Goal: Information Seeking & Learning: Learn about a topic

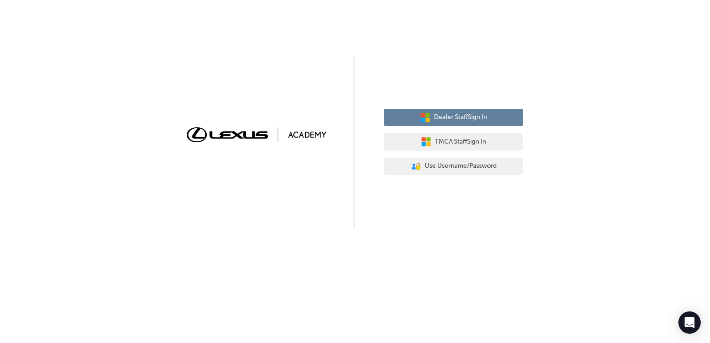
click at [479, 122] on span "Dealer Staff Sign In" at bounding box center [460, 117] width 53 height 11
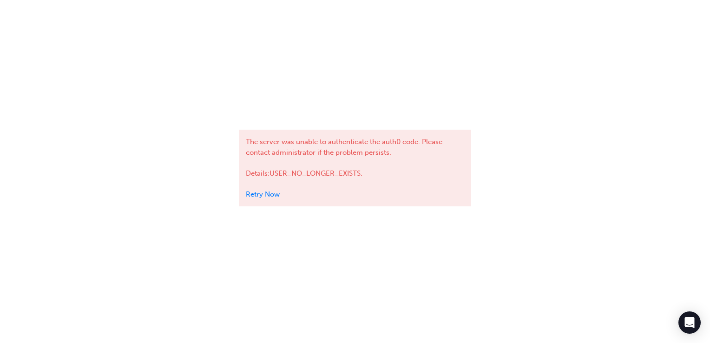
click at [261, 194] on link "Retry Now" at bounding box center [263, 194] width 34 height 8
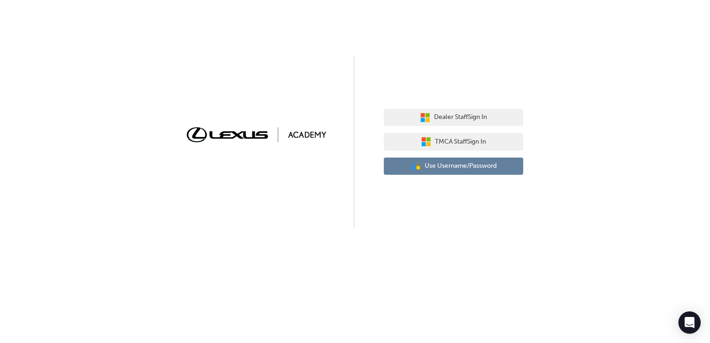
click at [485, 163] on span "Use Username/Password" at bounding box center [460, 166] width 72 height 11
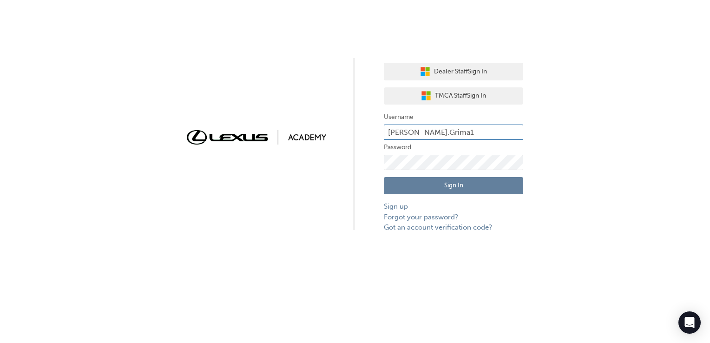
click at [420, 128] on input "Logan.Grima1" at bounding box center [453, 132] width 139 height 16
click at [472, 127] on input "Logan.Grima1" at bounding box center [453, 132] width 139 height 16
type input "L"
click at [414, 131] on input "text" at bounding box center [453, 132] width 139 height 16
type input "Santosh.Aryal2"
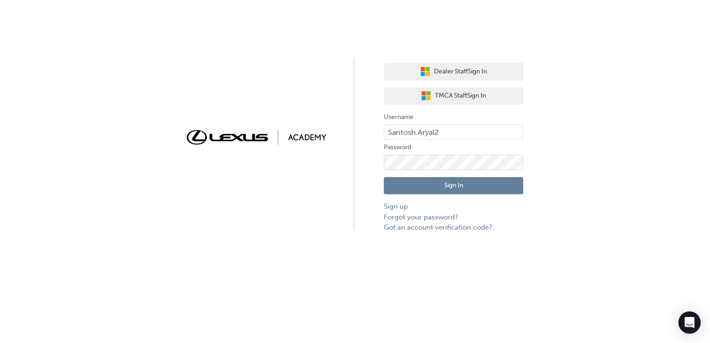
click at [578, 176] on div "Dealer Staff Sign In TMCA Staff Sign In Username Santosh.Aryal2 Password Sign I…" at bounding box center [355, 116] width 710 height 233
click at [476, 186] on button "Sign In" at bounding box center [453, 186] width 139 height 18
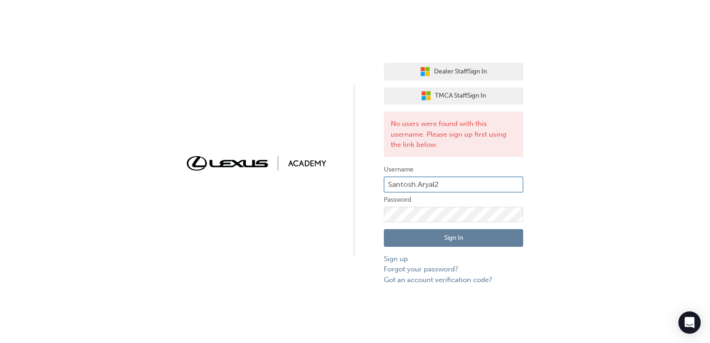
click at [474, 180] on input "Santosh.Aryal2" at bounding box center [453, 184] width 139 height 16
click at [395, 256] on link "Sign up" at bounding box center [453, 259] width 139 height 11
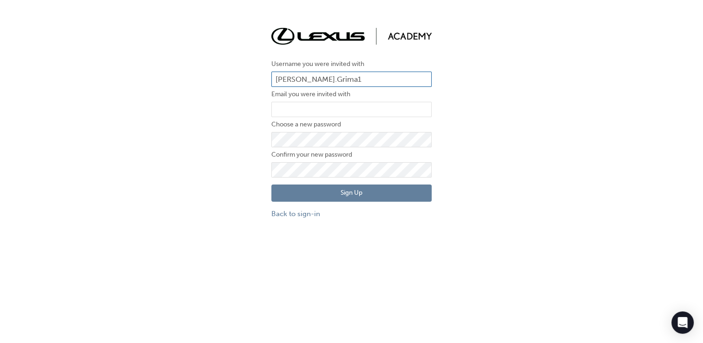
click at [358, 79] on input "Logan.Grima1" at bounding box center [351, 80] width 160 height 16
type input "L"
type input "Santosh.Aryal2"
click at [332, 104] on input "email" at bounding box center [351, 110] width 160 height 16
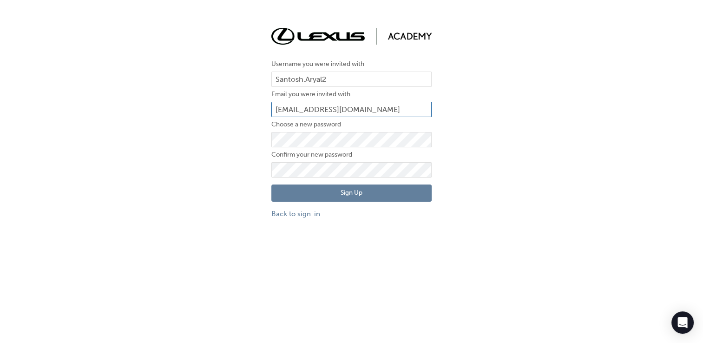
click at [327, 109] on input "Santosh.Aryal1@ext.toyota.com.au" at bounding box center [351, 110] width 160 height 16
type input "Santosh.Aryal2@ext.toyota.com.au"
click at [396, 194] on button "Sign Up" at bounding box center [351, 193] width 160 height 18
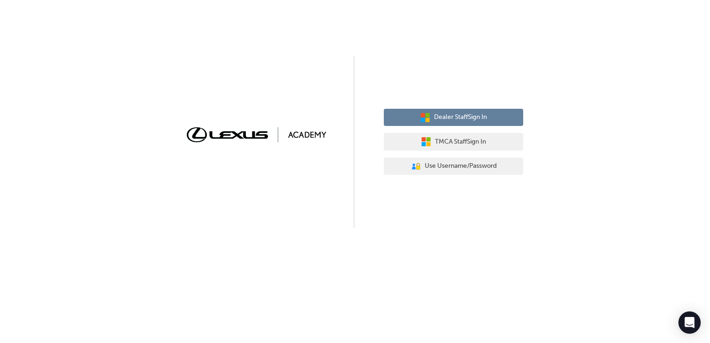
click at [460, 118] on span "Dealer Staff Sign In" at bounding box center [460, 117] width 53 height 11
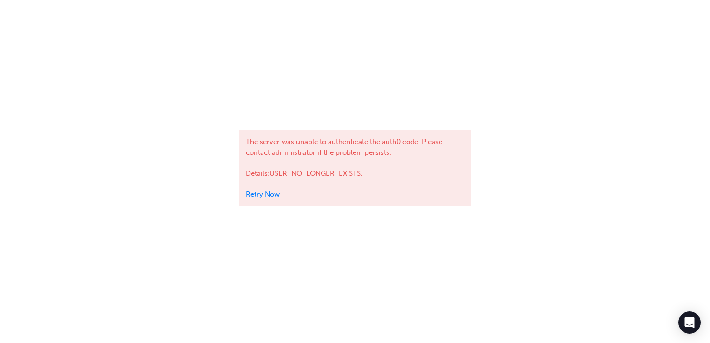
click at [259, 192] on link "Retry Now" at bounding box center [263, 194] width 34 height 8
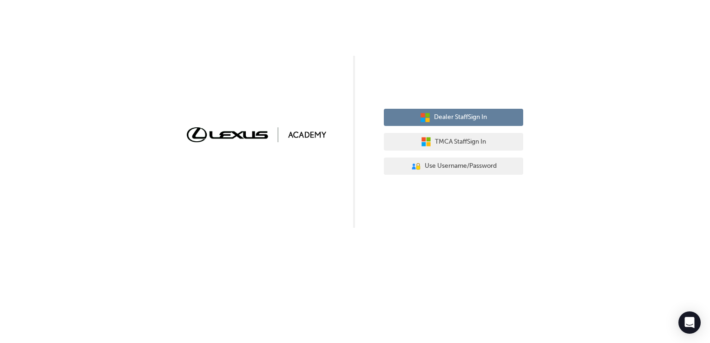
click at [497, 123] on button "Dealer Staff Sign In" at bounding box center [453, 118] width 139 height 18
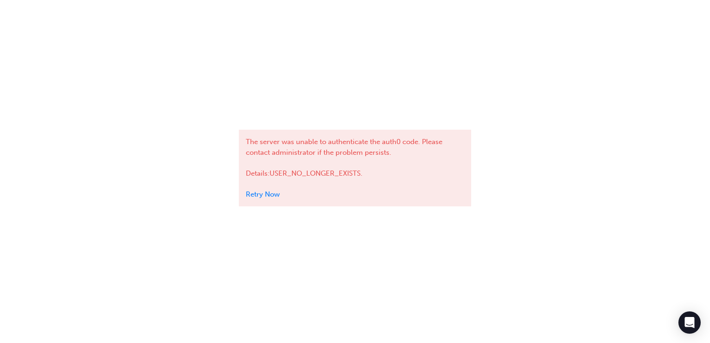
click at [254, 192] on link "Retry Now" at bounding box center [263, 194] width 34 height 8
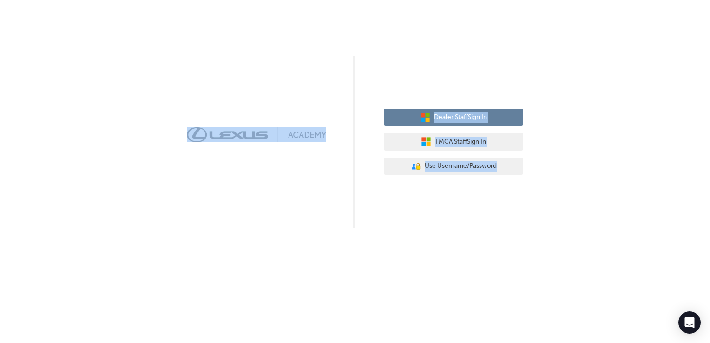
click at [515, 120] on button "Dealer Staff Sign In" at bounding box center [453, 118] width 139 height 18
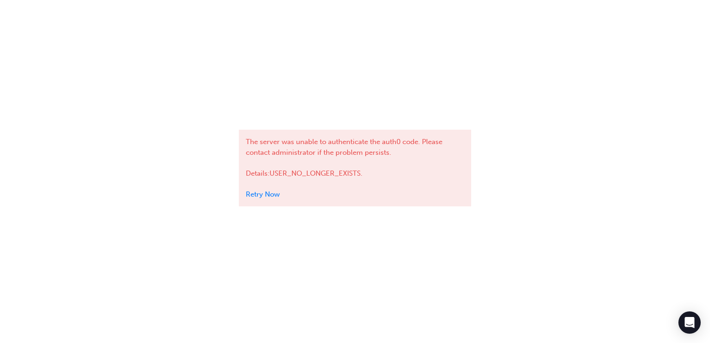
click at [277, 191] on link "Retry Now" at bounding box center [263, 194] width 34 height 8
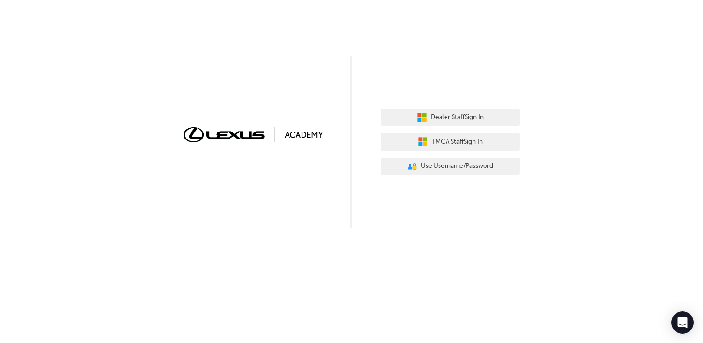
click at [276, 189] on div "Dealer Staff Sign In TMCA Staff Sign In User Authentication Icon - Blue Person,…" at bounding box center [351, 114] width 703 height 228
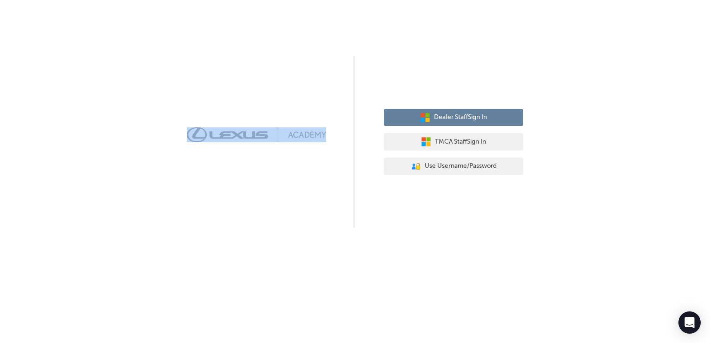
click at [496, 120] on button "Dealer Staff Sign In" at bounding box center [453, 118] width 139 height 18
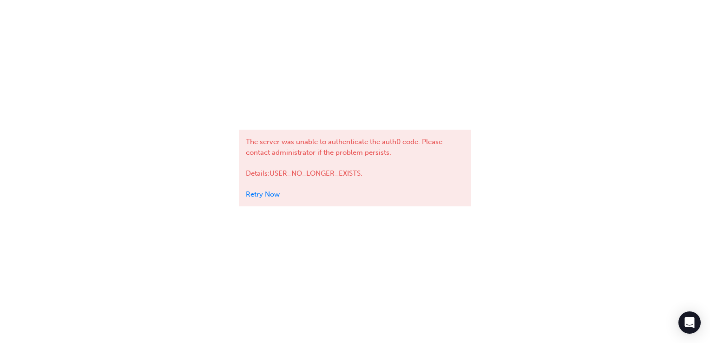
click at [267, 192] on link "Retry Now" at bounding box center [263, 194] width 34 height 8
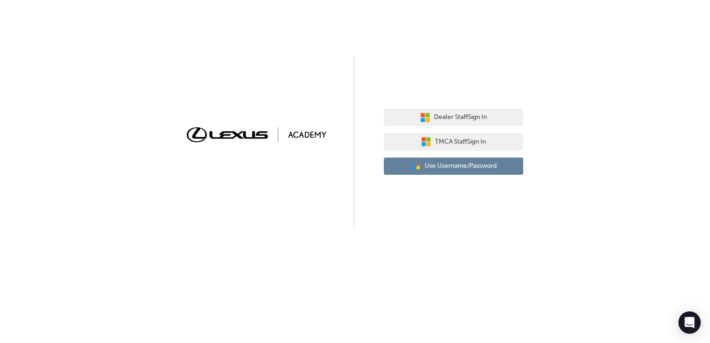
click at [456, 158] on button "User Authentication Icon - Blue Person, Gold Lock Use Username/Password" at bounding box center [453, 166] width 139 height 18
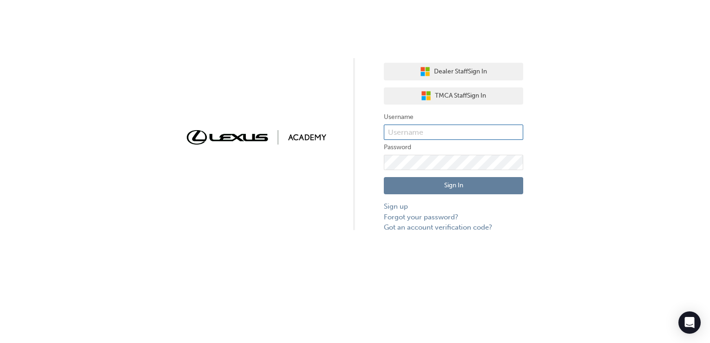
type input "[PERSON_NAME].Grima1"
click at [436, 129] on input "Logan.Grima1" at bounding box center [453, 132] width 139 height 16
click at [438, 182] on button "Sign In" at bounding box center [453, 186] width 139 height 18
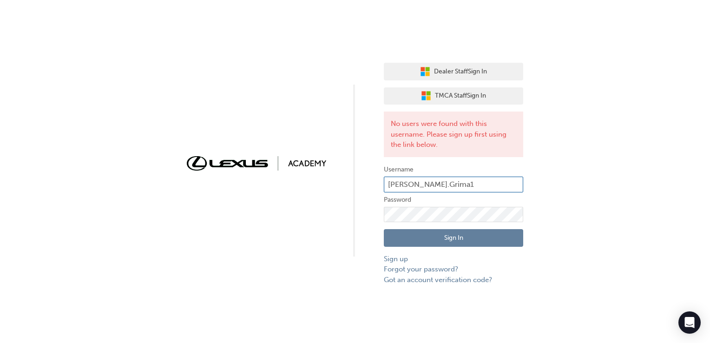
drag, startPoint x: 450, startPoint y: 182, endPoint x: 411, endPoint y: 191, distance: 39.2
click at [411, 191] on input "Logan.Grima1" at bounding box center [453, 184] width 139 height 16
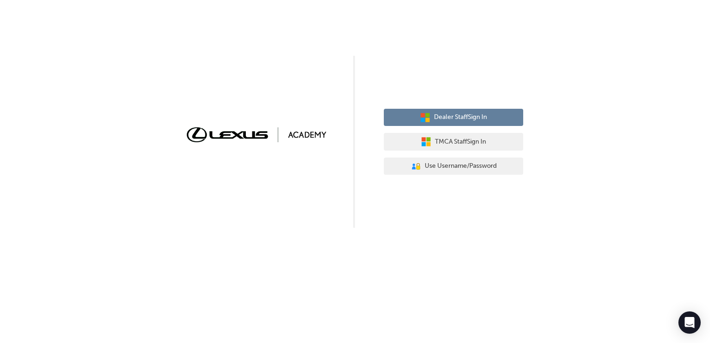
click at [404, 118] on button "Dealer Staff Sign In" at bounding box center [453, 118] width 139 height 18
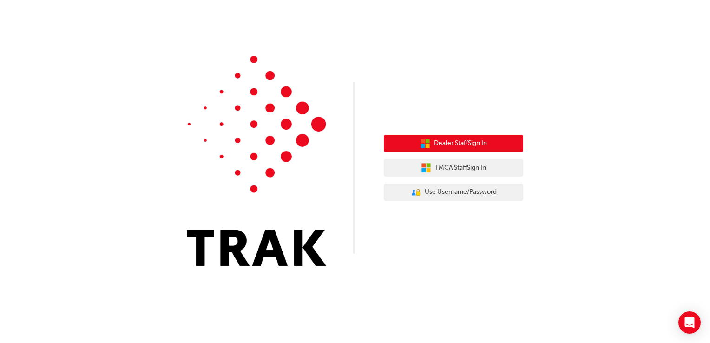
click at [450, 140] on span "Dealer Staff Sign In" at bounding box center [460, 143] width 53 height 11
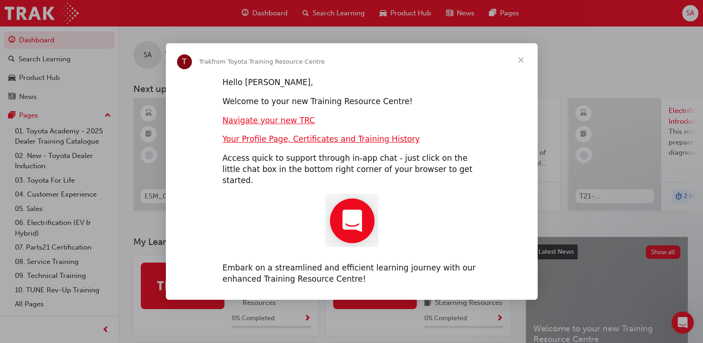
click at [524, 66] on span "Close" at bounding box center [520, 59] width 33 height 33
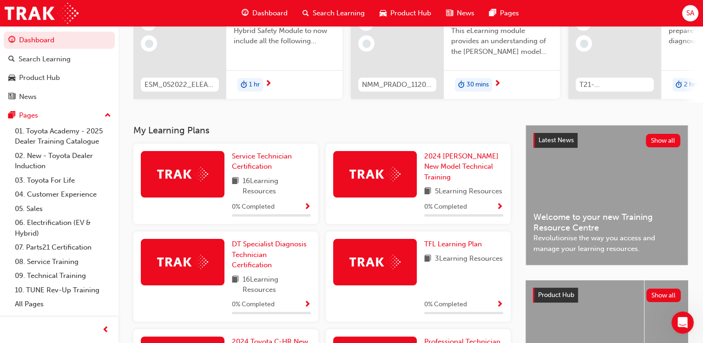
scroll to position [9, 0]
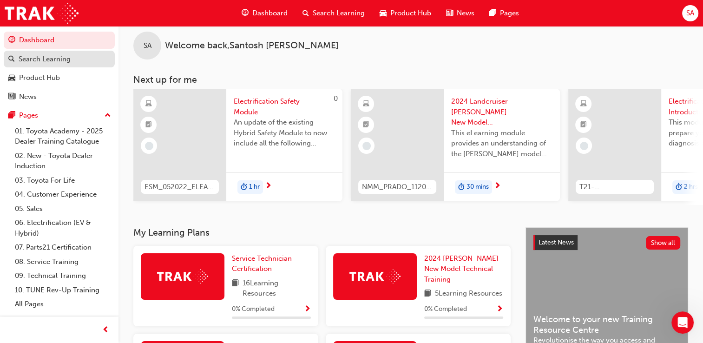
click at [53, 54] on div "Search Learning" at bounding box center [45, 59] width 52 height 11
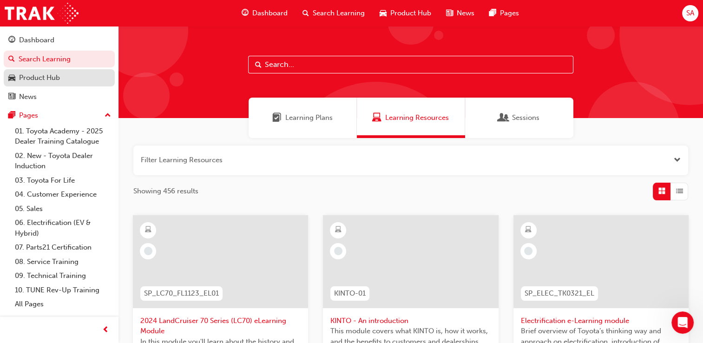
click at [39, 76] on div "Product Hub" at bounding box center [39, 77] width 41 height 11
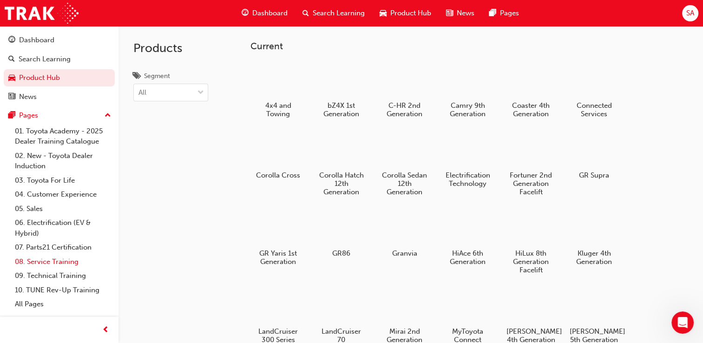
click at [41, 261] on link "08. Service Training" at bounding box center [63, 261] width 104 height 14
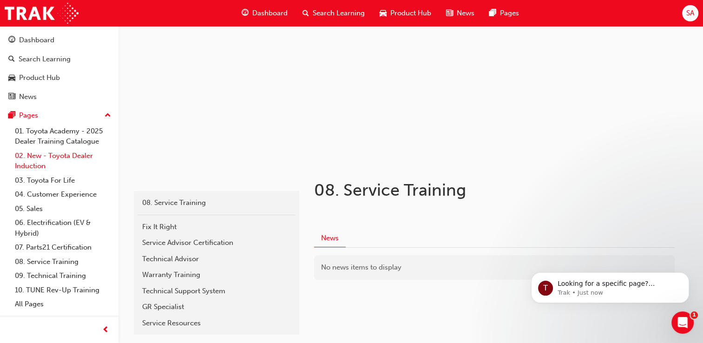
scroll to position [102, 0]
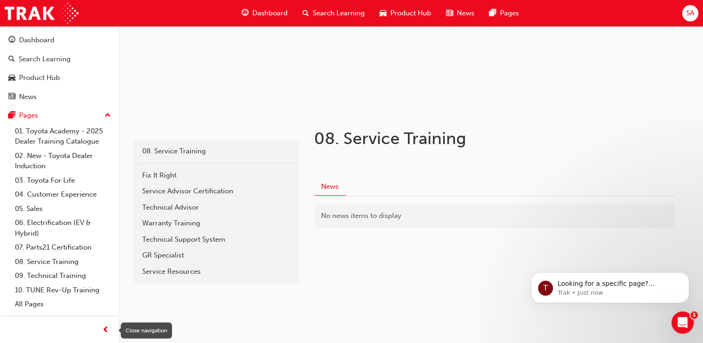
click at [106, 326] on span "prev-icon" at bounding box center [105, 330] width 7 height 12
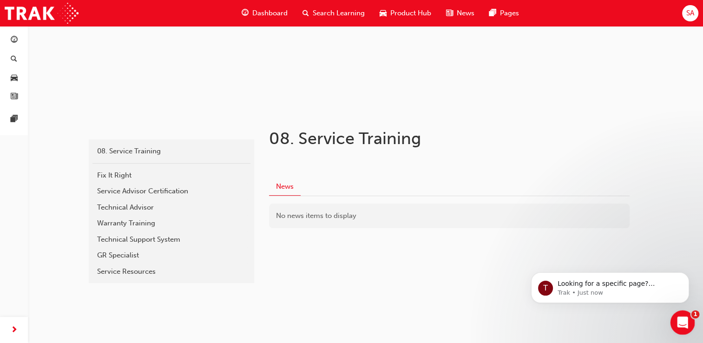
click at [691, 322] on div "Open Intercom Messenger" at bounding box center [680, 321] width 31 height 31
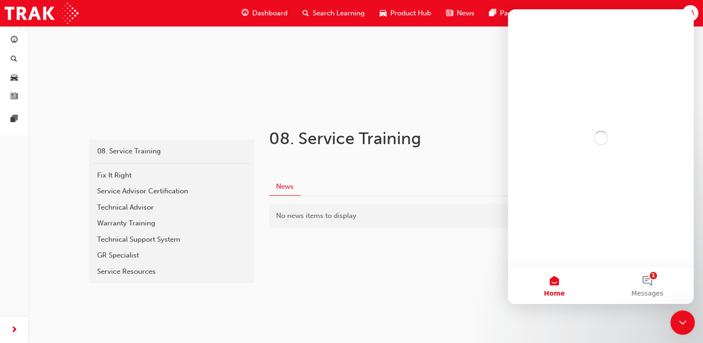
scroll to position [0, 0]
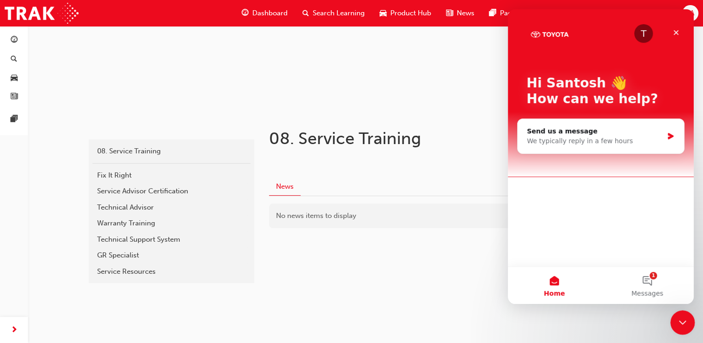
click at [691, 322] on div "Close Intercom Messenger" at bounding box center [681, 321] width 22 height 22
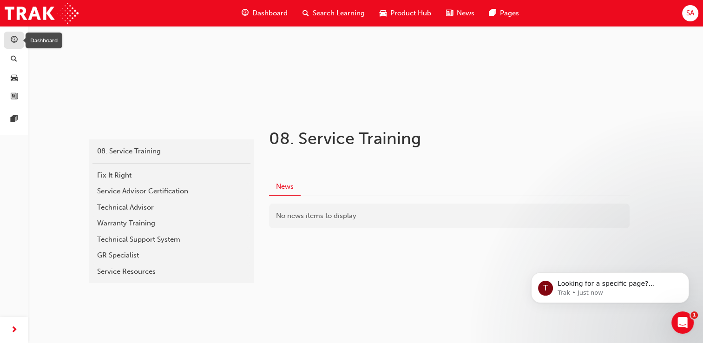
click at [11, 44] on span "guage-icon" at bounding box center [14, 40] width 7 height 8
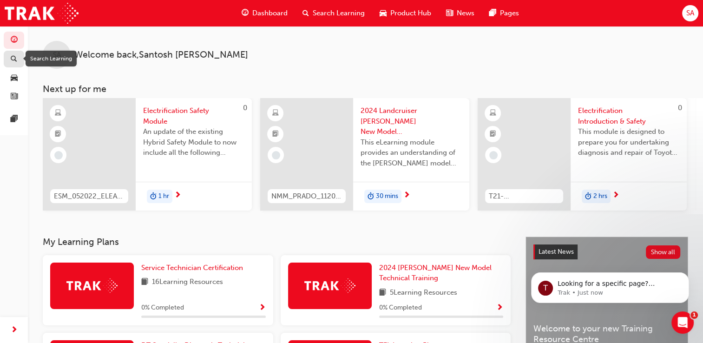
click at [19, 61] on div "button" at bounding box center [13, 59] width 11 height 12
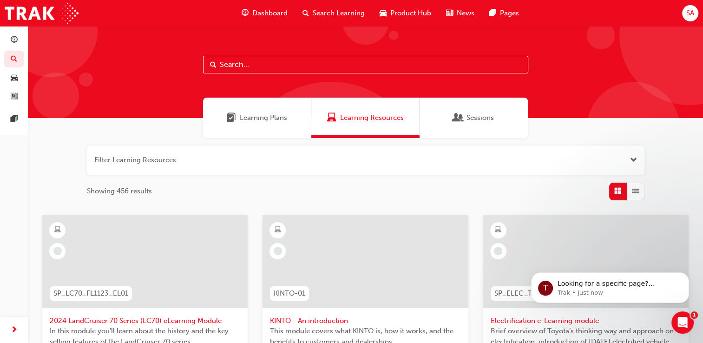
click at [416, 15] on span "Product Hub" at bounding box center [410, 13] width 41 height 11
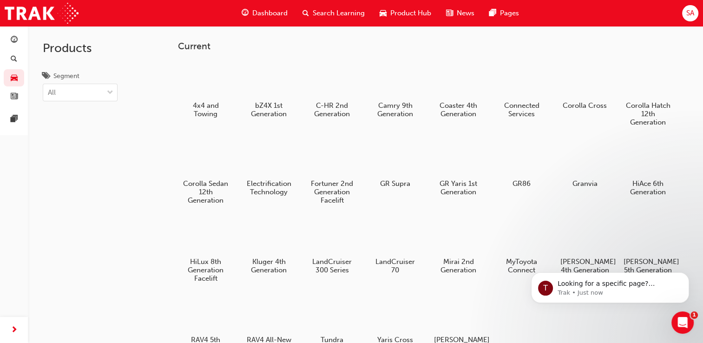
click at [271, 11] on span "Dashboard" at bounding box center [269, 13] width 35 height 11
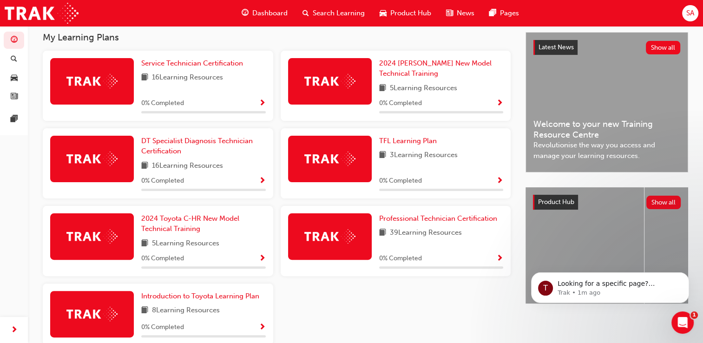
scroll to position [197, 0]
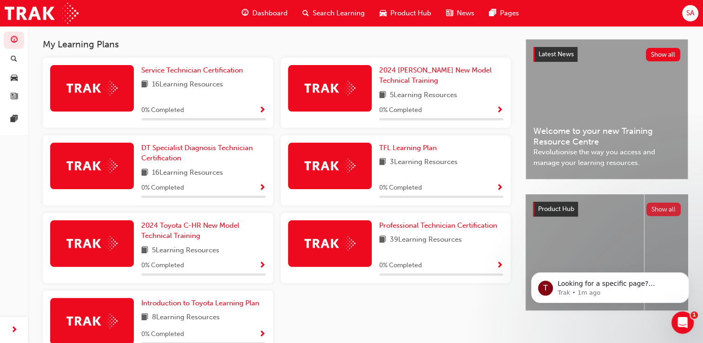
click at [664, 210] on button "Show all" at bounding box center [663, 208] width 35 height 13
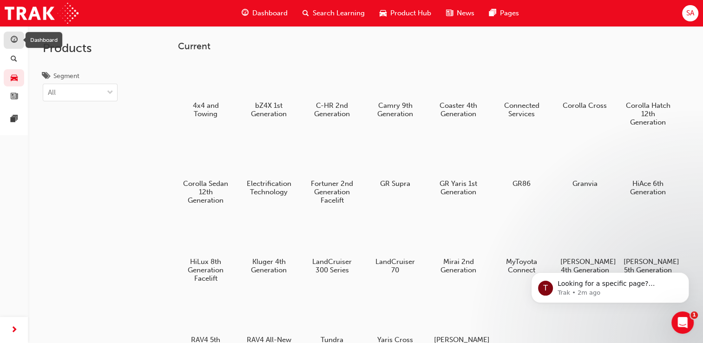
click at [19, 38] on div "button" at bounding box center [13, 40] width 11 height 12
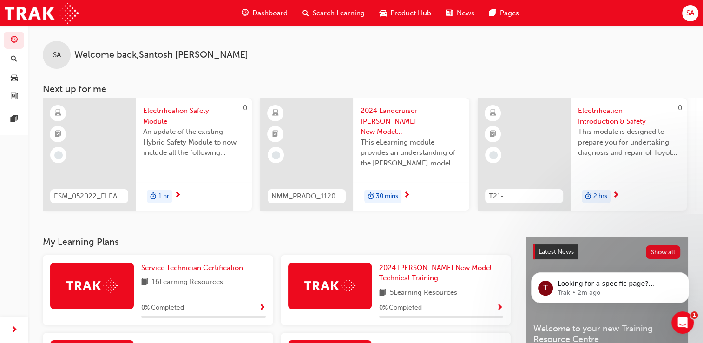
drag, startPoint x: 58, startPoint y: 59, endPoint x: 65, endPoint y: 39, distance: 21.0
click at [58, 58] on span "SA" at bounding box center [57, 55] width 8 height 11
click at [78, 12] on img at bounding box center [42, 13] width 74 height 21
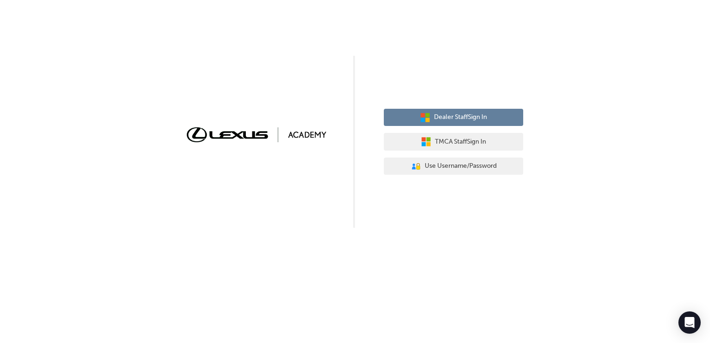
click at [457, 123] on button "Dealer Staff Sign In" at bounding box center [453, 118] width 139 height 18
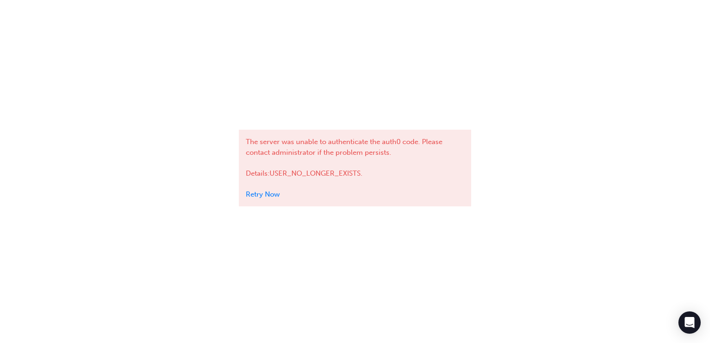
click at [262, 191] on link "Retry Now" at bounding box center [263, 194] width 34 height 8
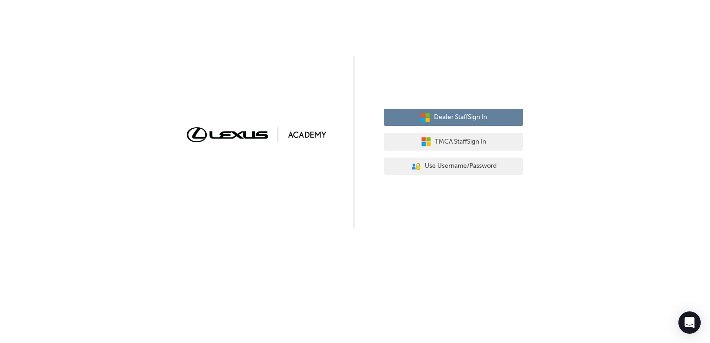
click at [462, 115] on span "Dealer Staff Sign In" at bounding box center [460, 117] width 53 height 11
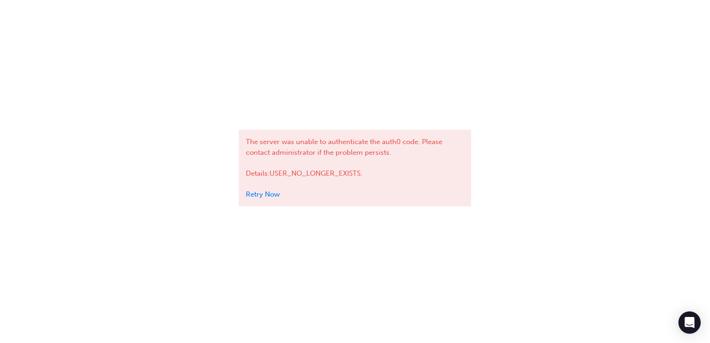
click at [271, 194] on link "Retry Now" at bounding box center [263, 194] width 34 height 8
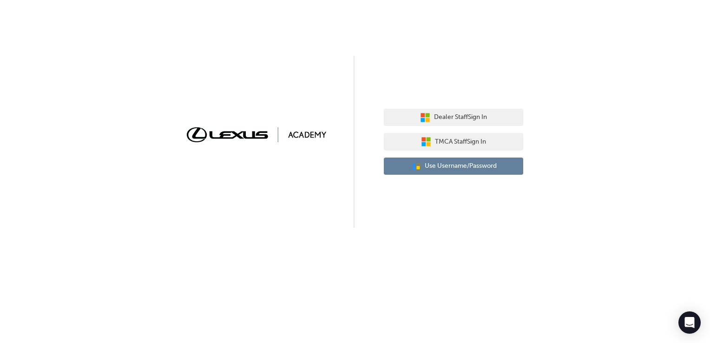
click at [464, 169] on span "Use Username/Password" at bounding box center [460, 166] width 72 height 11
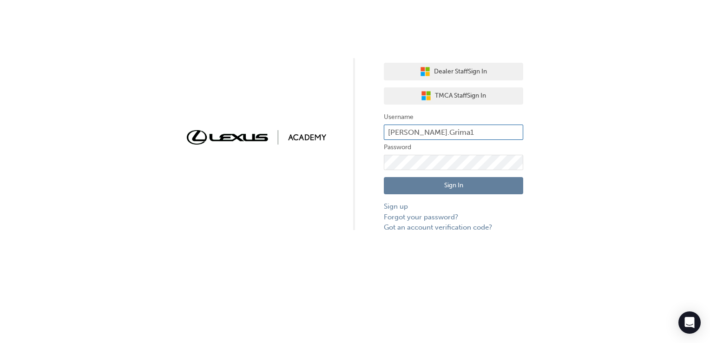
click at [450, 131] on input "[PERSON_NAME].Grima1" at bounding box center [453, 132] width 139 height 16
type input "L"
type input "Santosh.Aryal2"
click at [335, 199] on div "Dealer Staff Sign In TMCA Staff Sign In Username Santosh.Aryal2 Password Sign I…" at bounding box center [355, 116] width 710 height 233
click at [404, 187] on button "Sign In" at bounding box center [453, 186] width 139 height 18
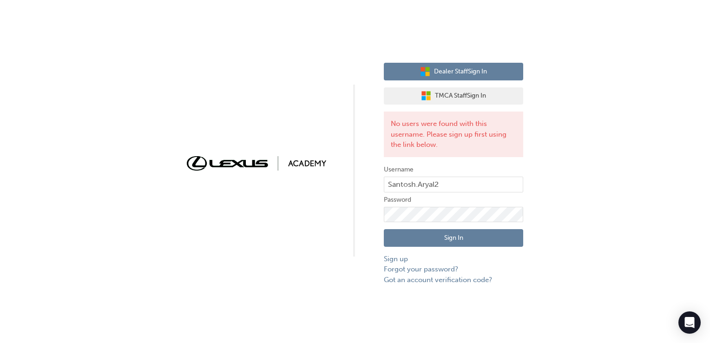
click at [455, 65] on button "Dealer Staff Sign In" at bounding box center [453, 72] width 139 height 18
